Goal: Navigation & Orientation: Understand site structure

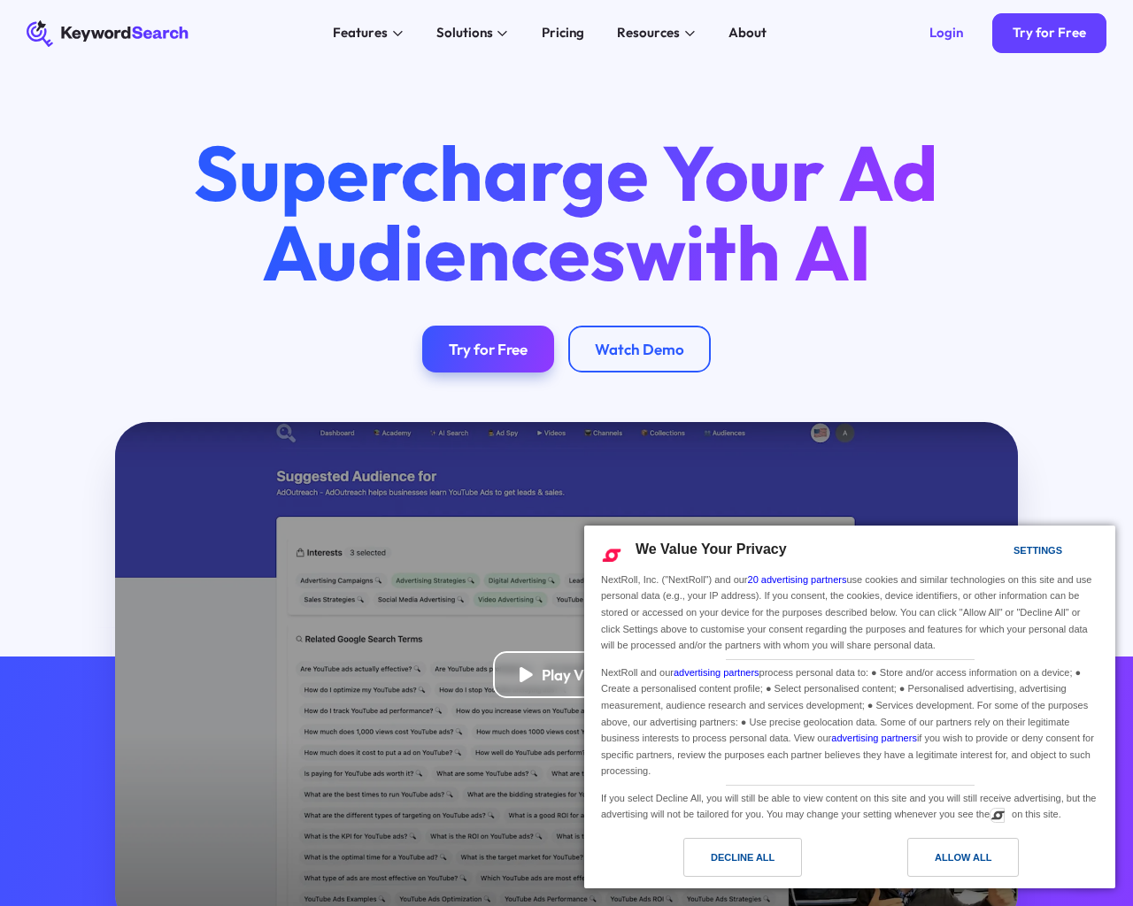
click at [111, 905] on html "KeywordSearch Features AI Audience Builder Supercharge your Google and YouTube …" at bounding box center [566, 453] width 1133 height 906
click at [165, 906] on html "KeywordSearch Features AI Audience Builder Supercharge your Google and YouTube …" at bounding box center [566, 453] width 1133 height 906
click at [221, 906] on html "KeywordSearch Features AI Audience Builder Supercharge your Google and YouTube …" at bounding box center [566, 453] width 1133 height 906
